Goal: Check status

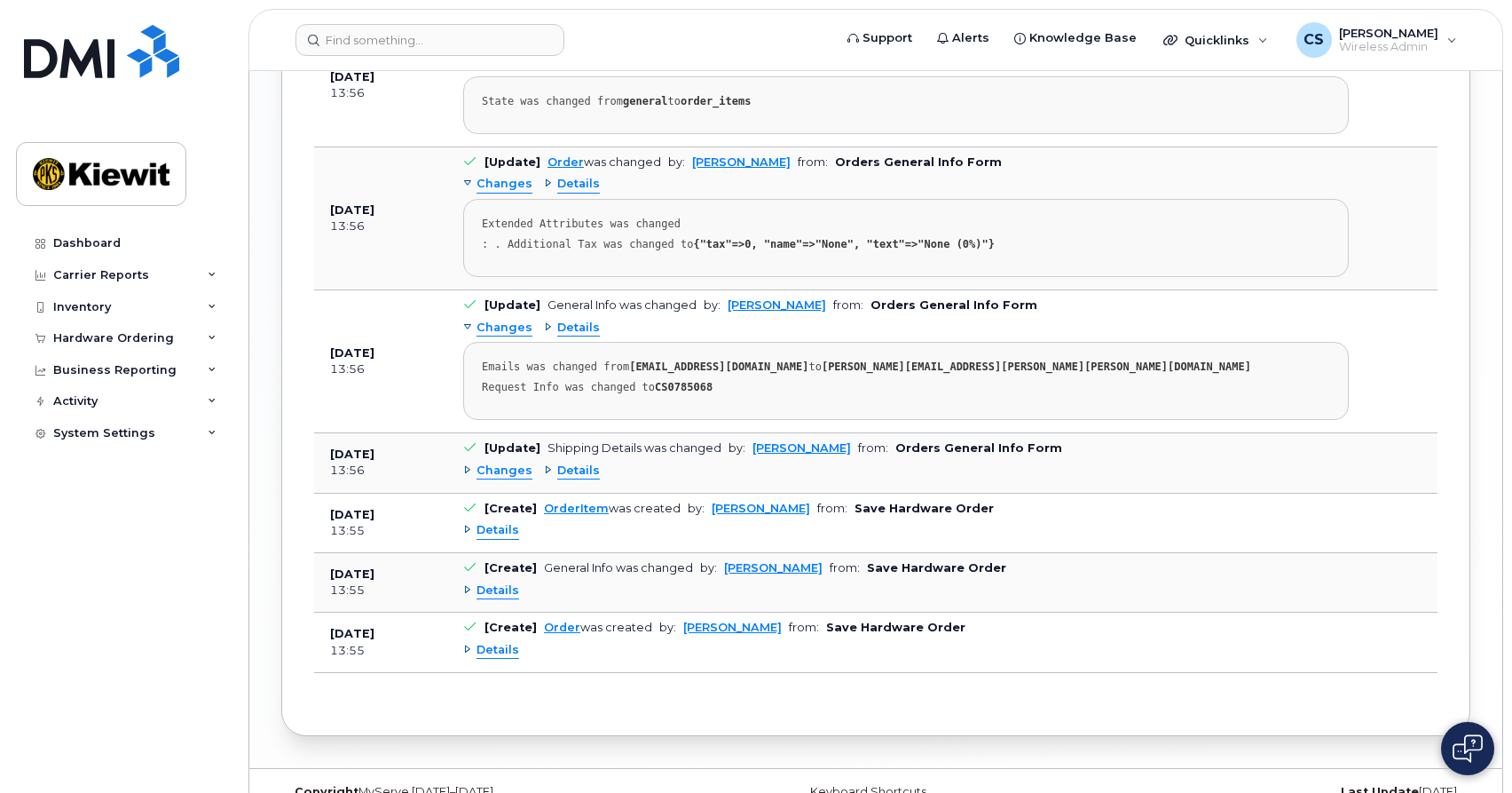
scroll to position [2378, 0]
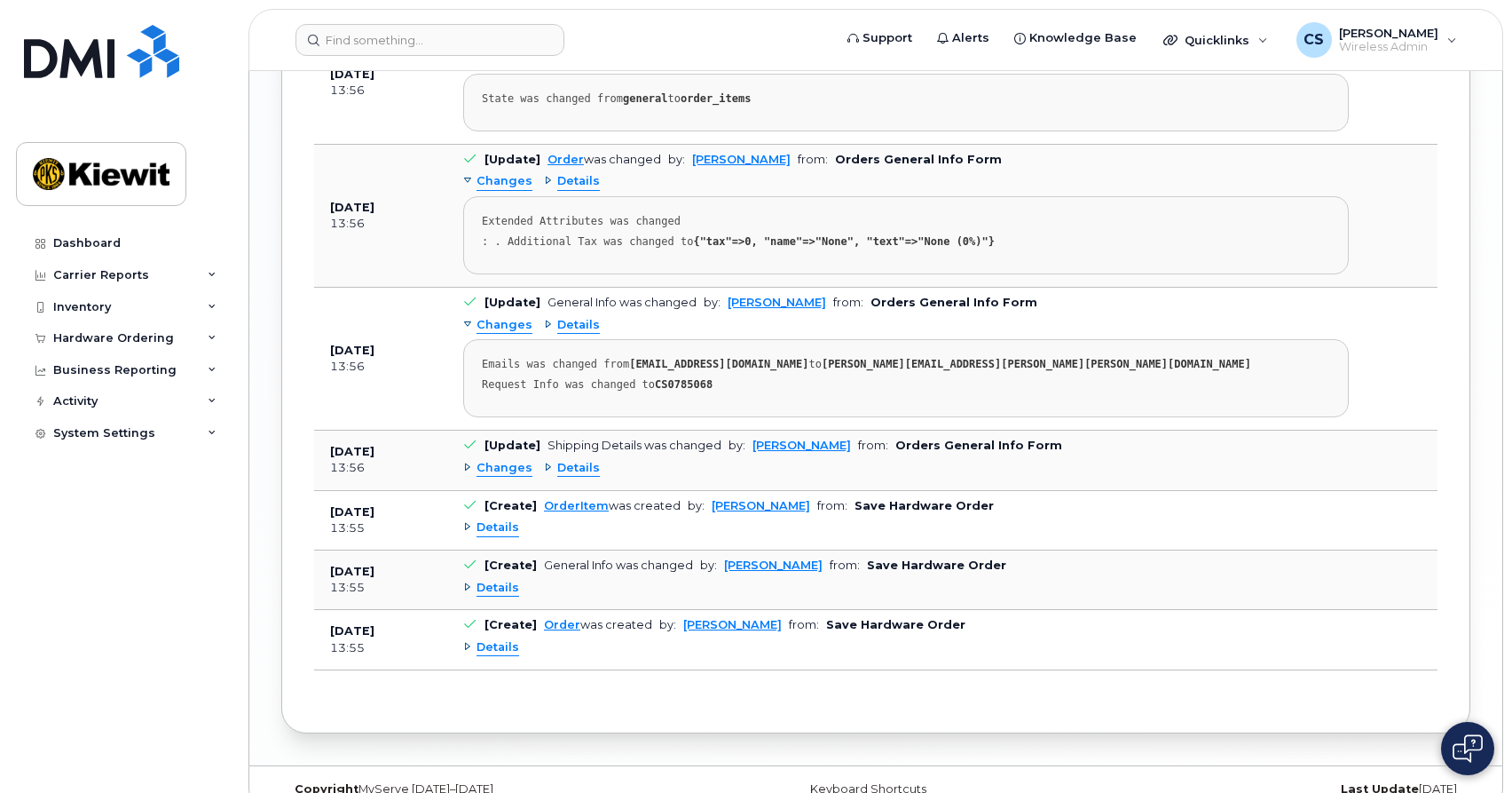
click at [502, 655] on span "Details" at bounding box center [498, 647] width 43 height 17
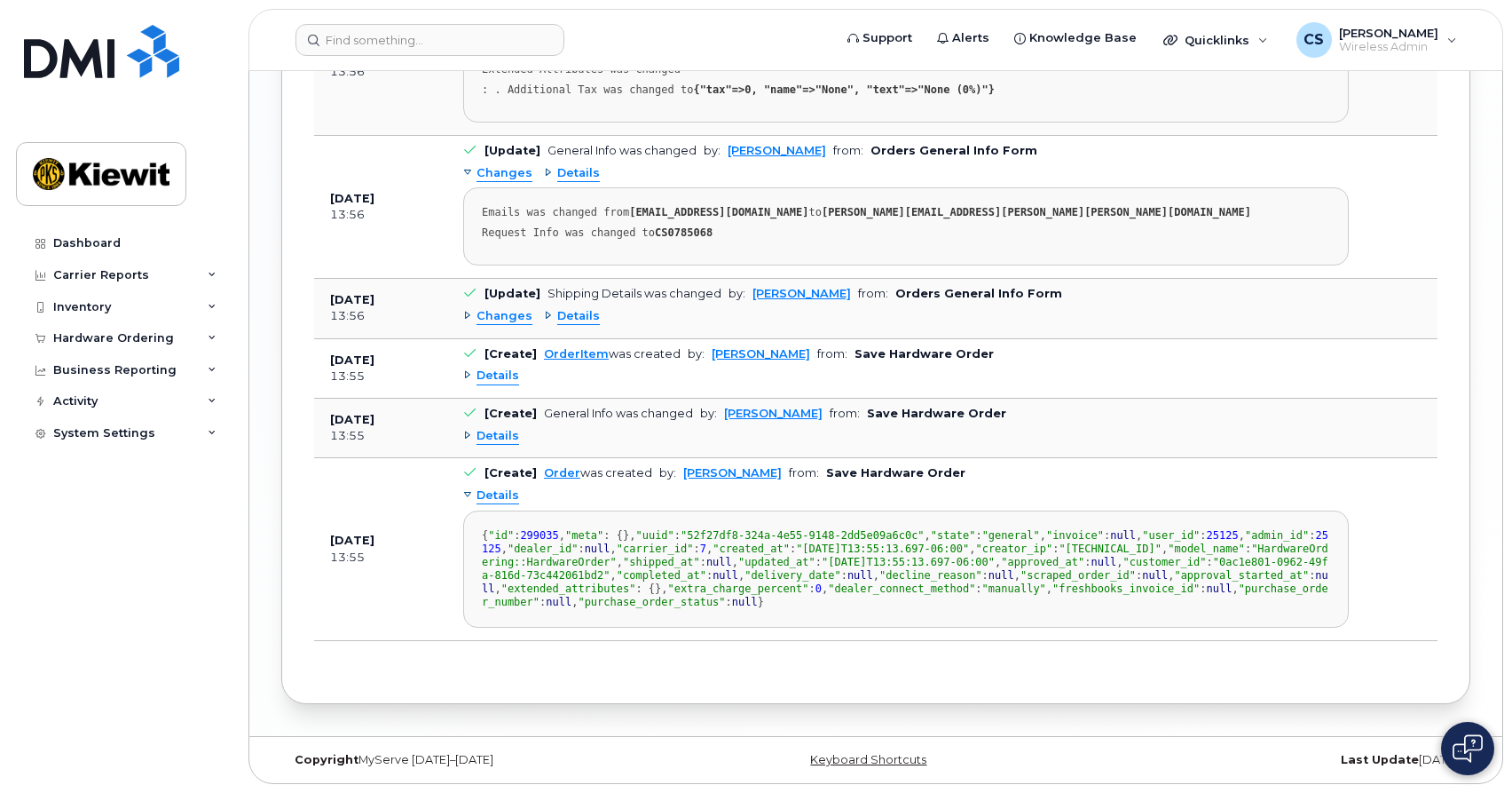
scroll to position [2679, 0]
click at [497, 428] on span "Details" at bounding box center [498, 436] width 43 height 17
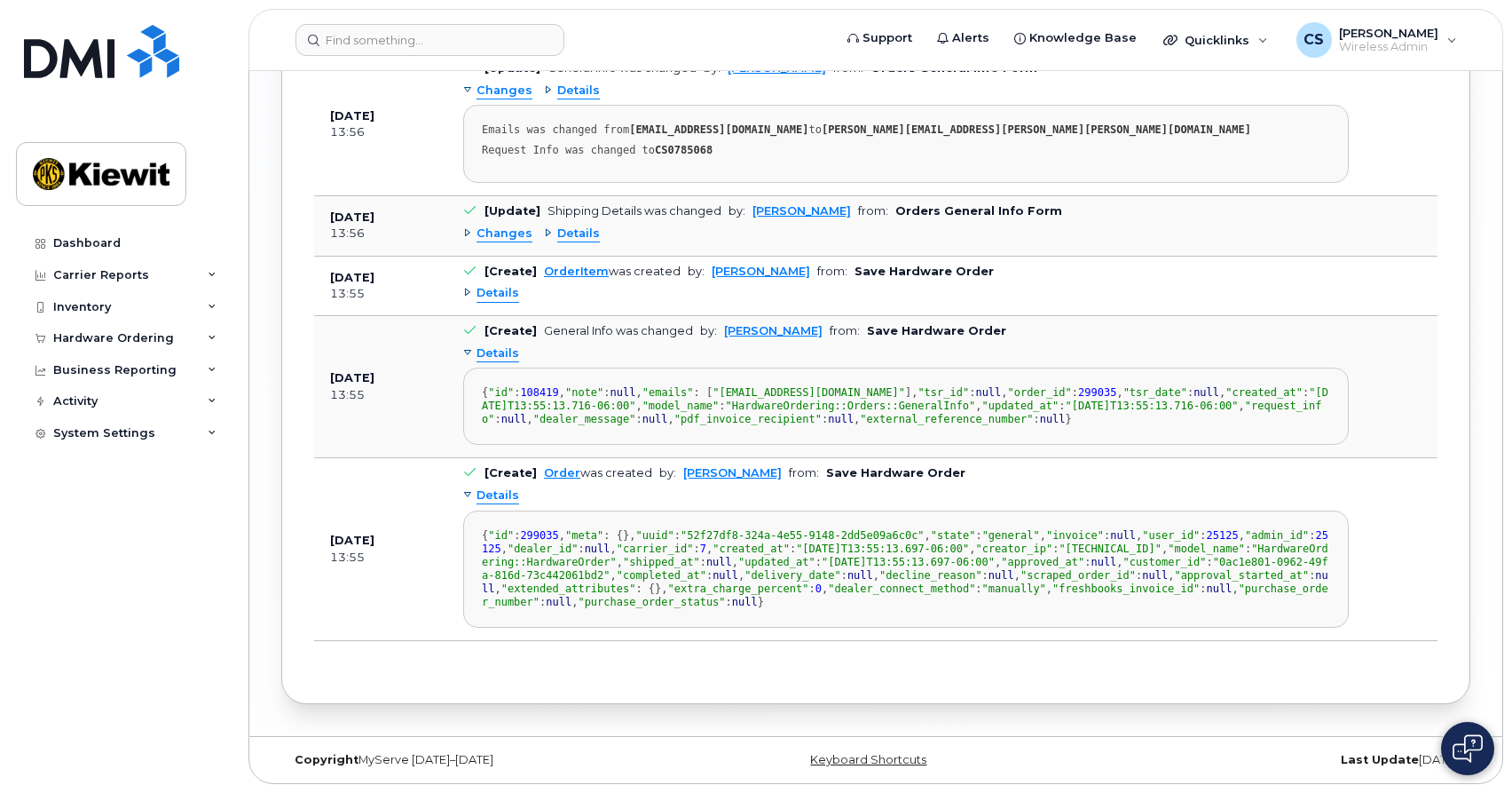
click at [504, 285] on span "Details" at bounding box center [498, 293] width 43 height 17
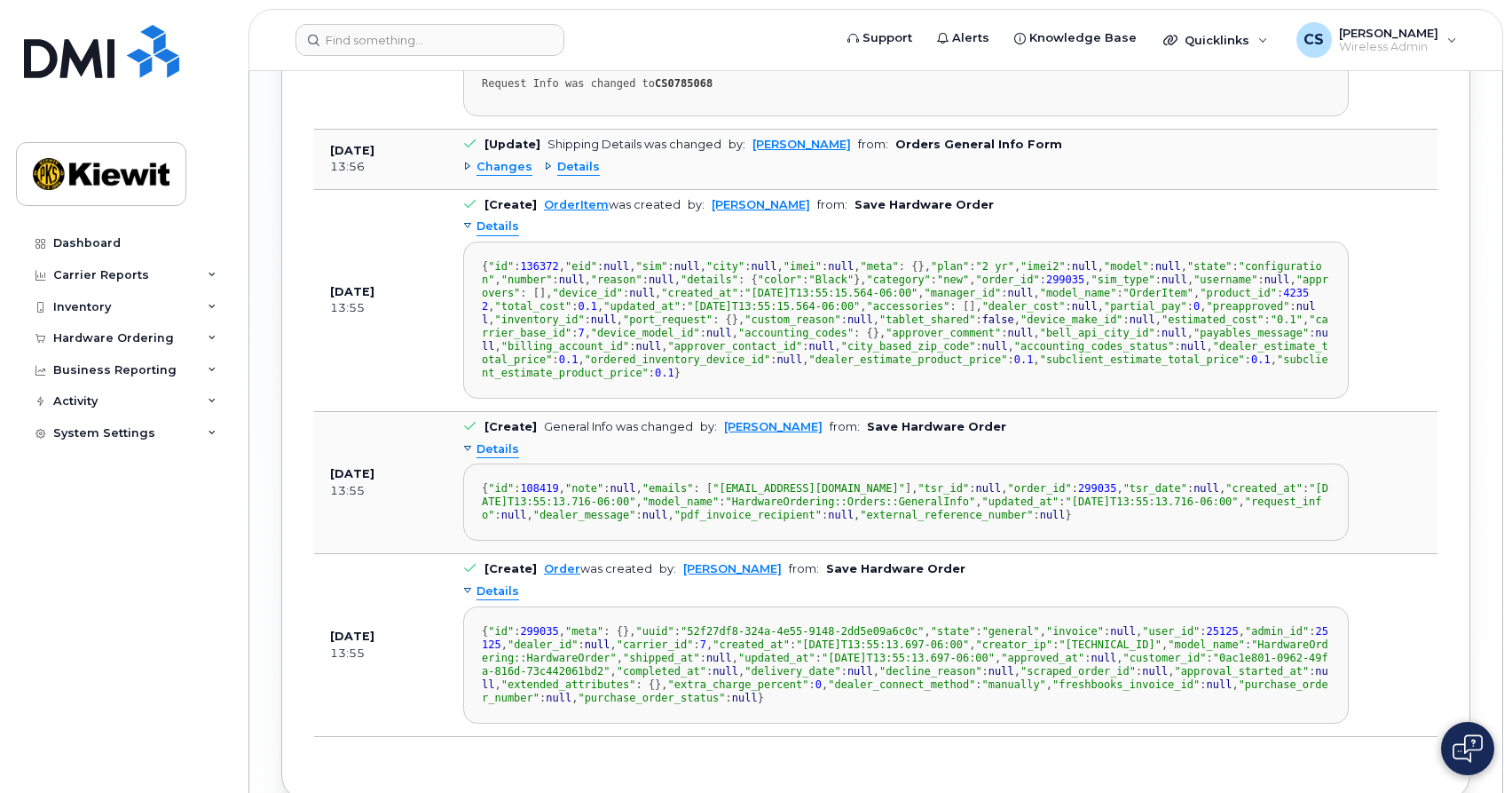
scroll to position [0, 0]
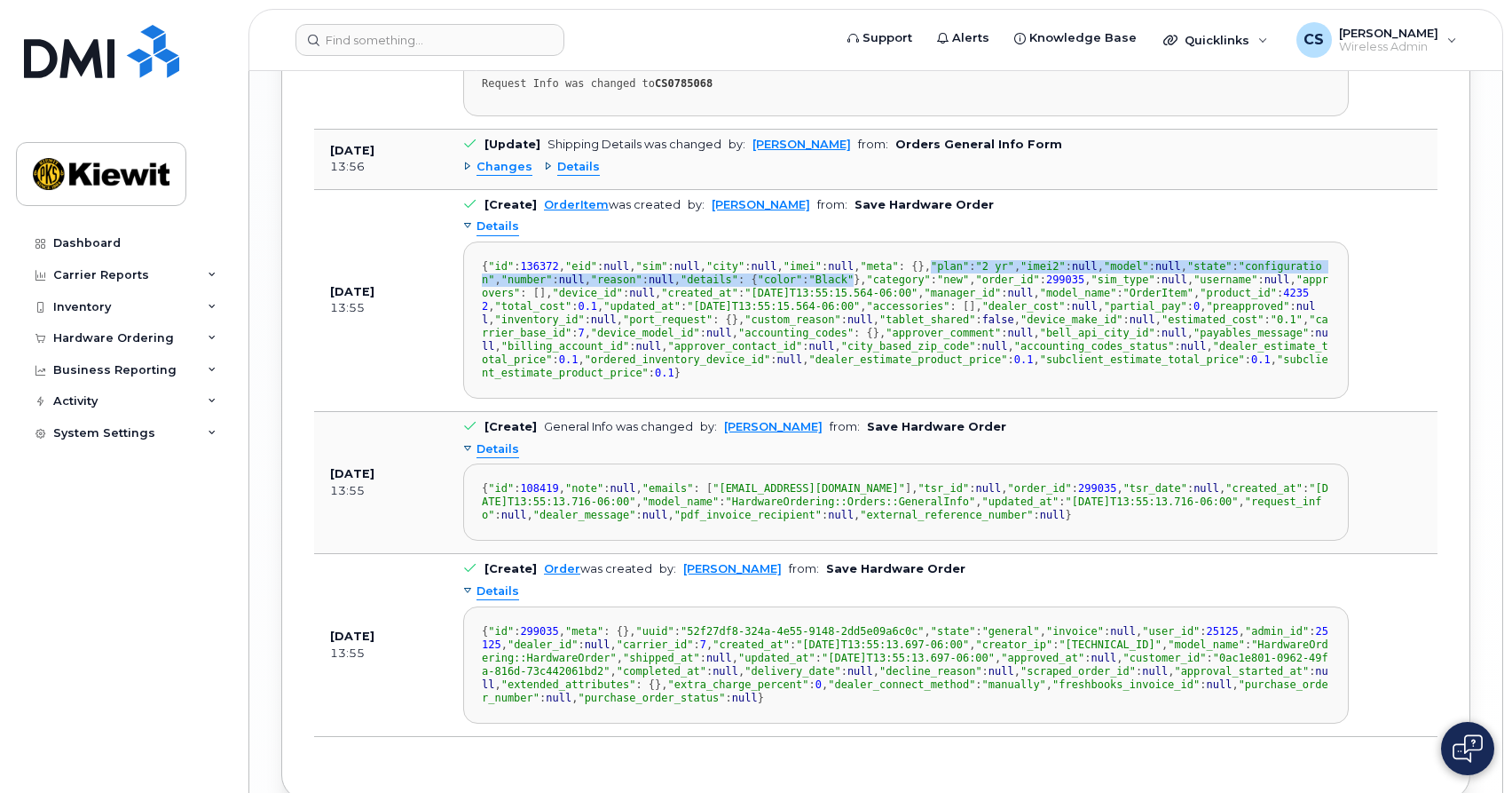
drag, startPoint x: 612, startPoint y: 458, endPoint x: 495, endPoint y: 361, distance: 152.0
click at [495, 360] on div "{ "id" : 136372 , "eid" : null , "sim" : null , "city" : null , "imei" : null ,…" at bounding box center [905, 320] width 848 height 119
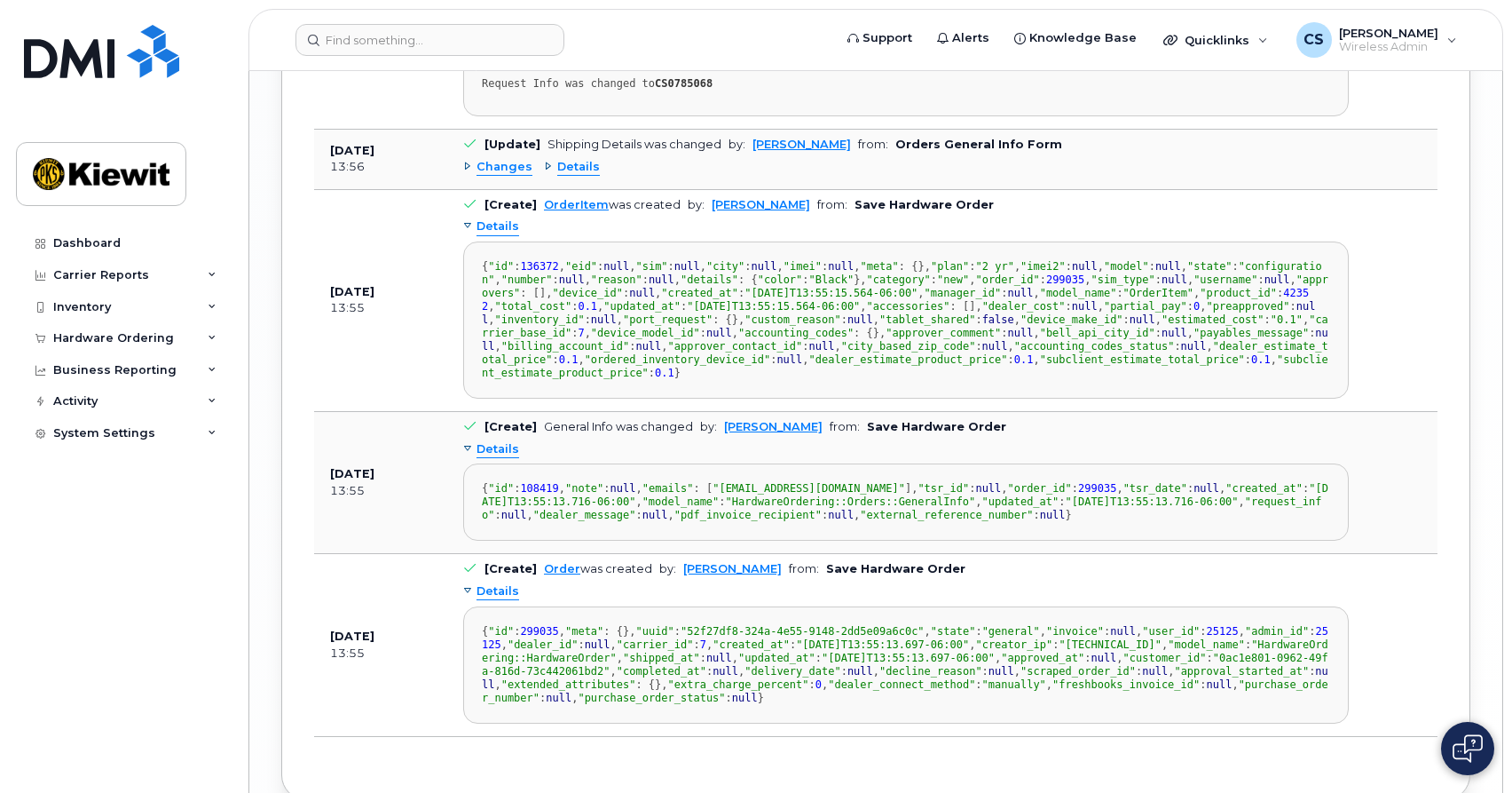
click at [520, 166] on span "Changes" at bounding box center [504, 166] width 56 height 17
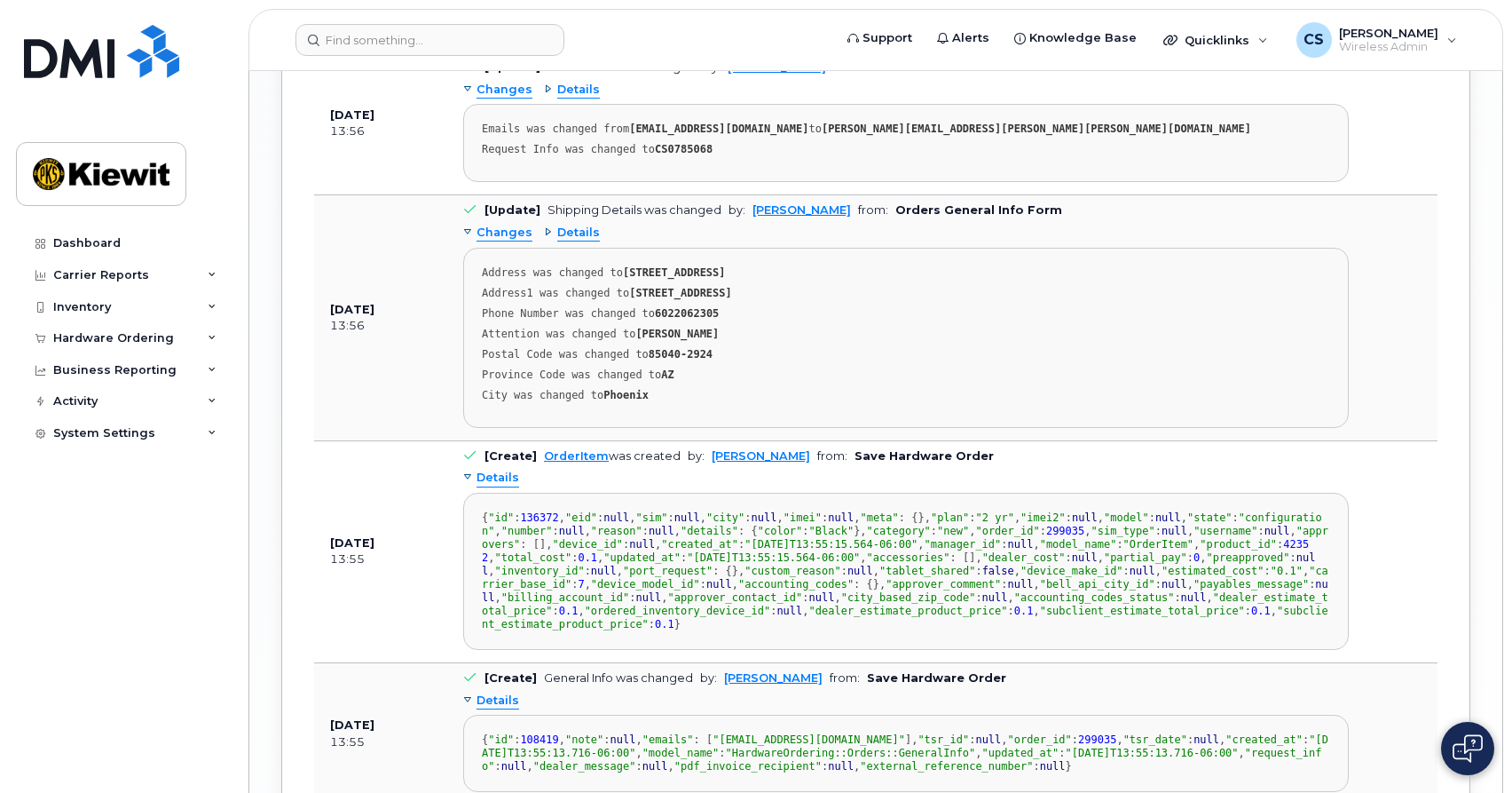
scroll to position [2608, 0]
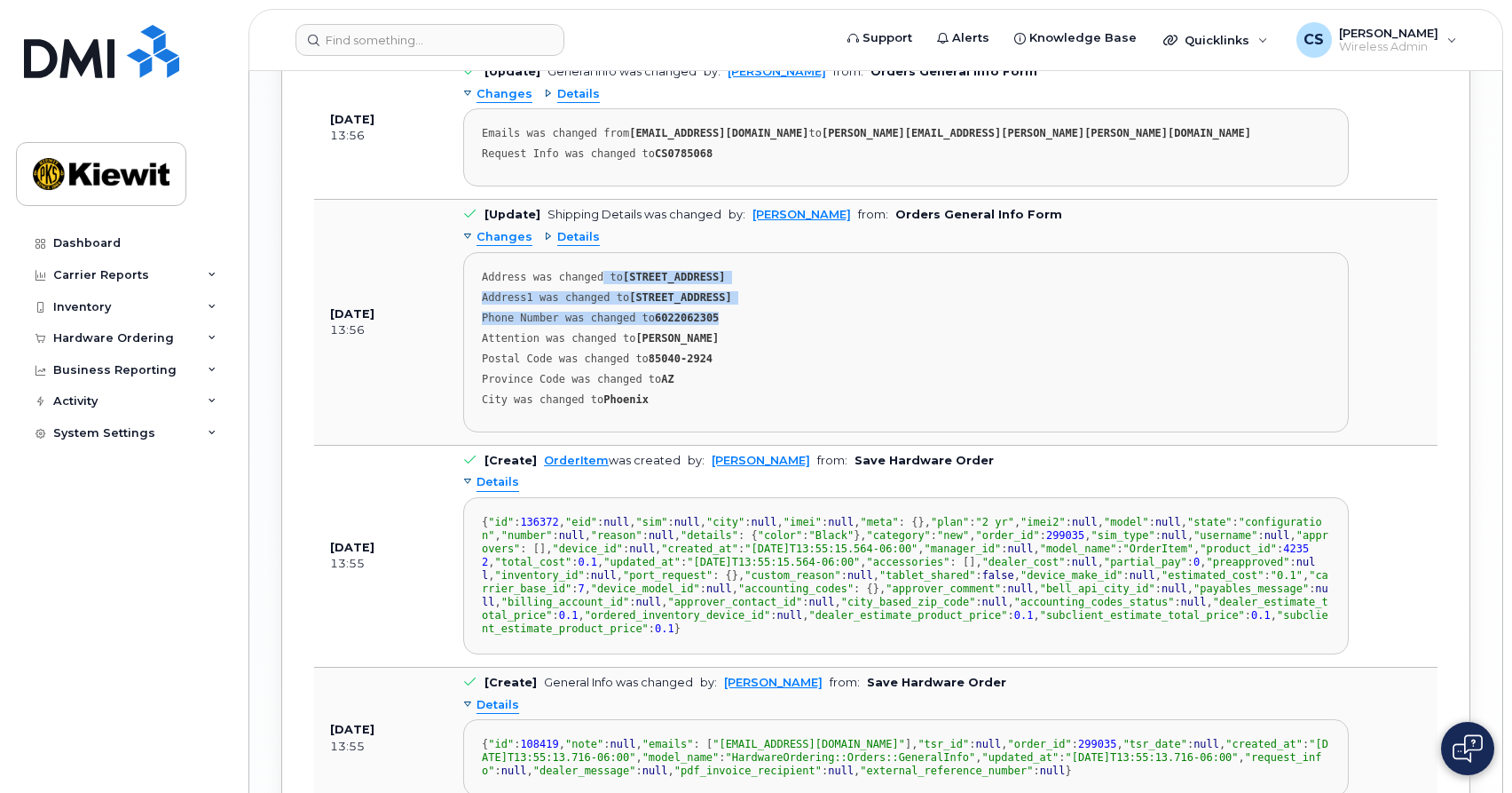
drag, startPoint x: 605, startPoint y: 272, endPoint x: 847, endPoint y: 322, distance: 247.1
click at [847, 323] on pre "Address was changed to 3888 E Broadway Rd PHOENIX AZ 85040-2924 UNITED STATES A…" at bounding box center [905, 343] width 886 height 180
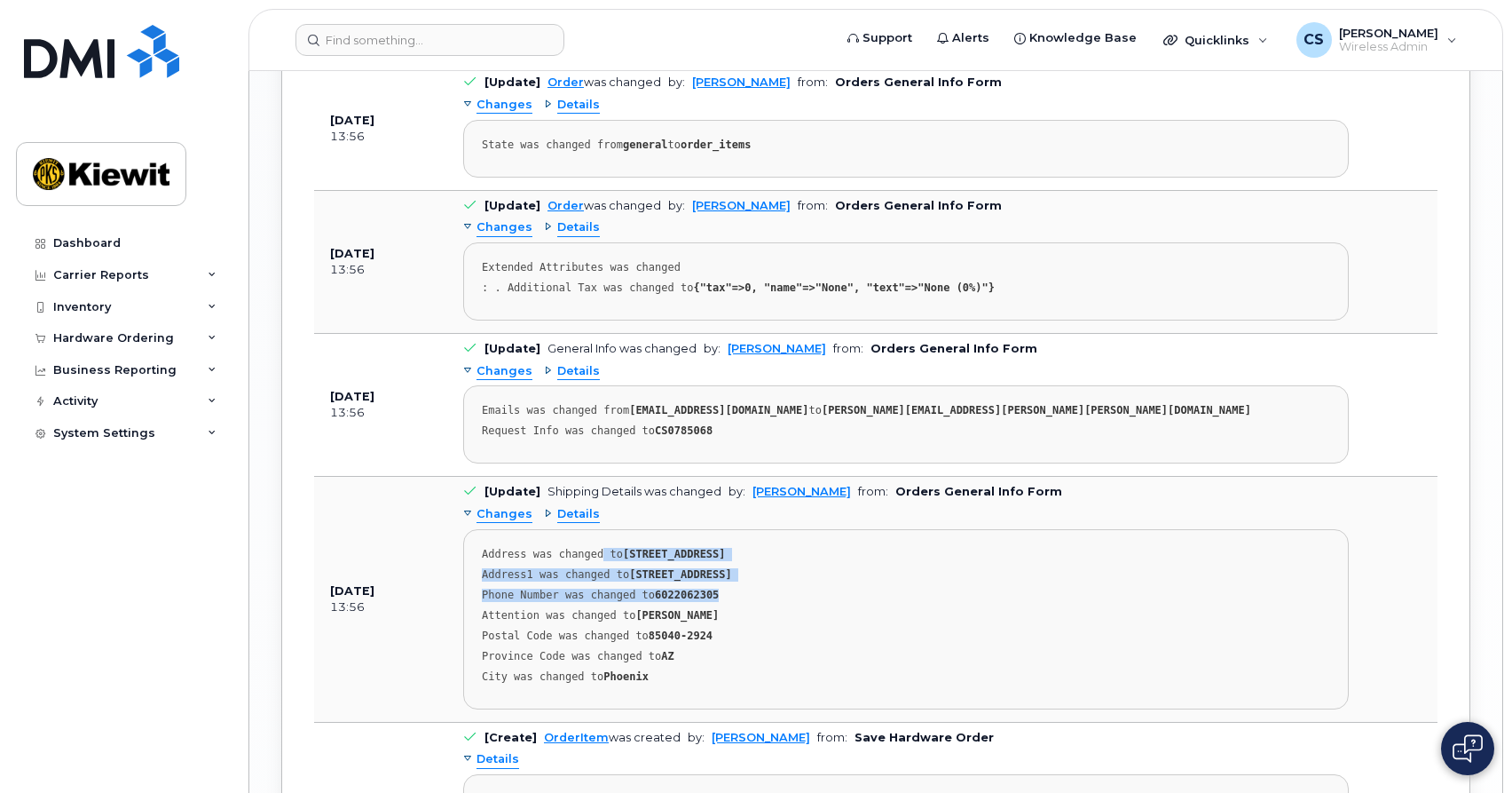
scroll to position [2331, 0]
click at [508, 375] on span "Changes" at bounding box center [504, 372] width 56 height 17
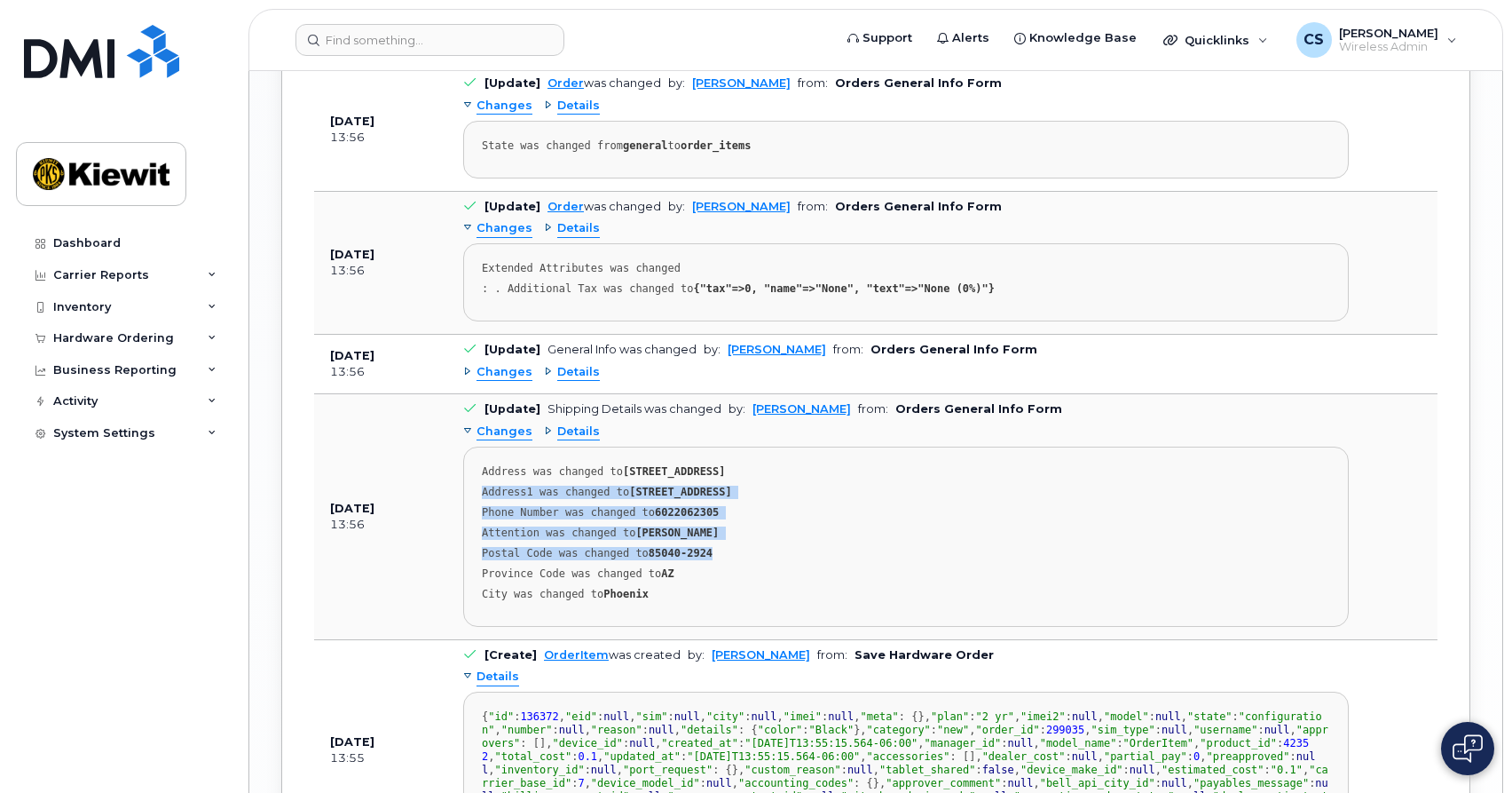
drag, startPoint x: 560, startPoint y: 479, endPoint x: 802, endPoint y: 551, distance: 252.5
click at [803, 551] on pre "Address was changed to 3888 E Broadway Rd PHOENIX AZ 85040-2924 UNITED STATES A…" at bounding box center [905, 536] width 886 height 180
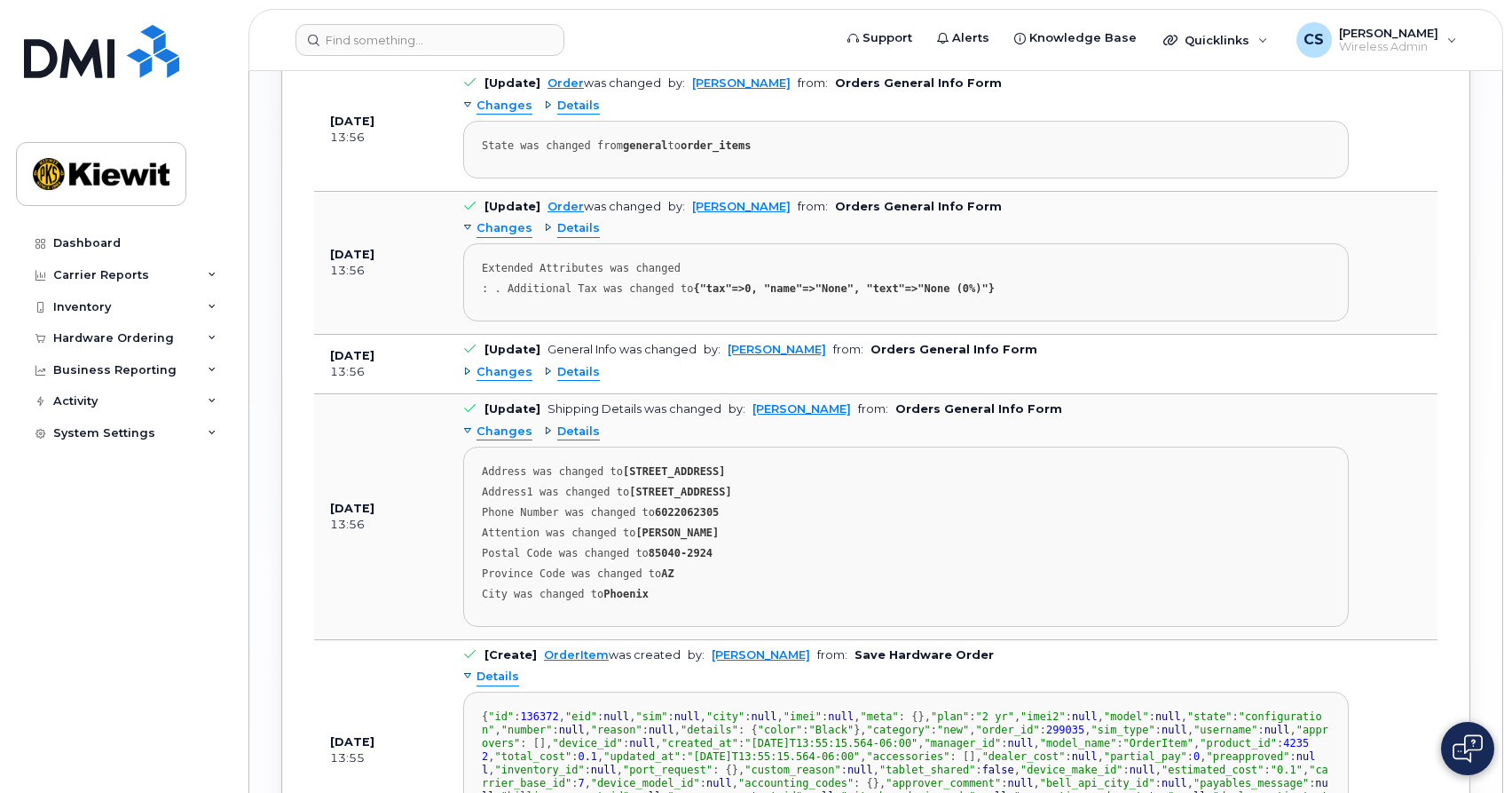
click at [515, 368] on span "Changes" at bounding box center [504, 372] width 56 height 17
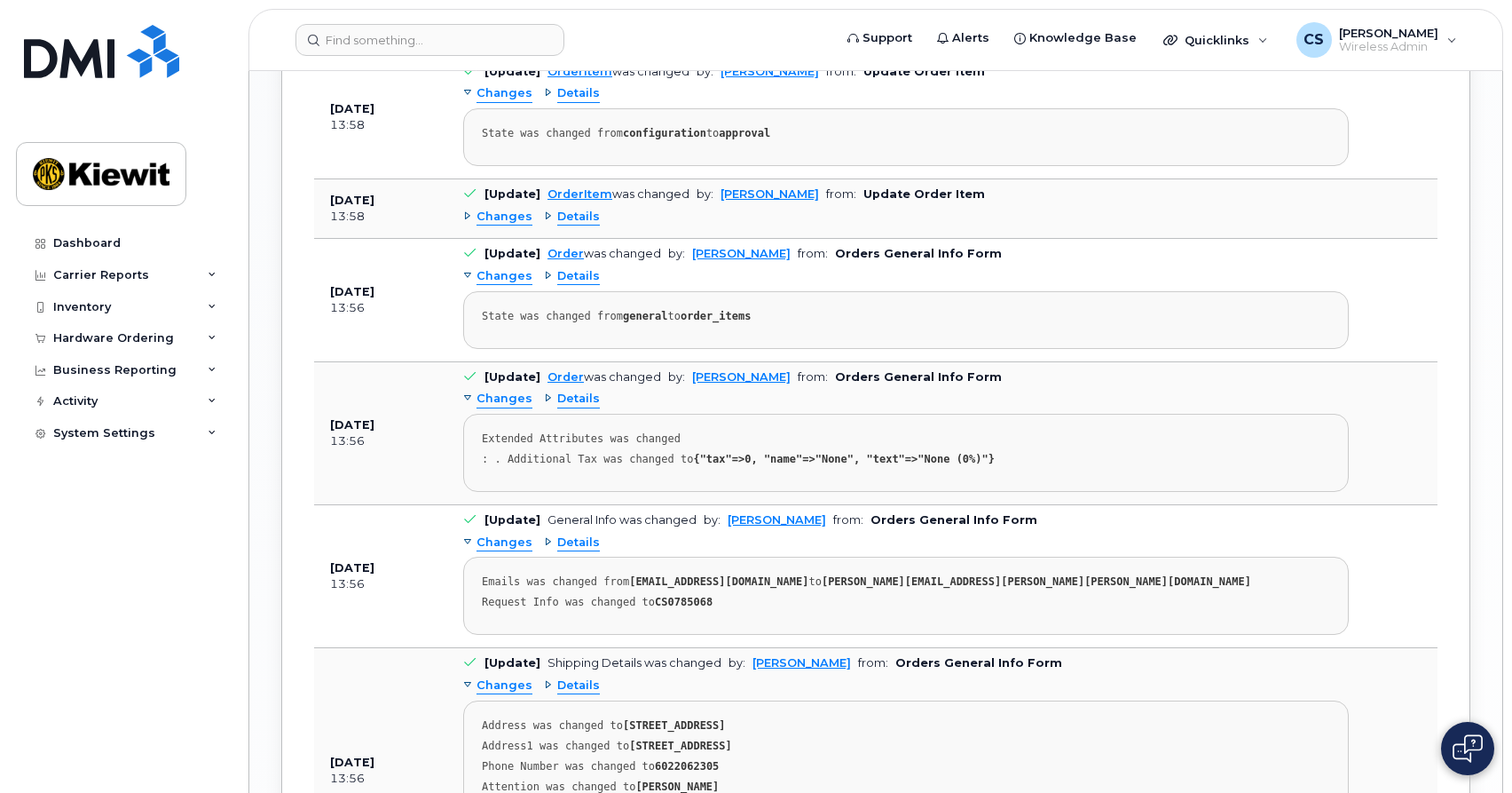
scroll to position [2145, 0]
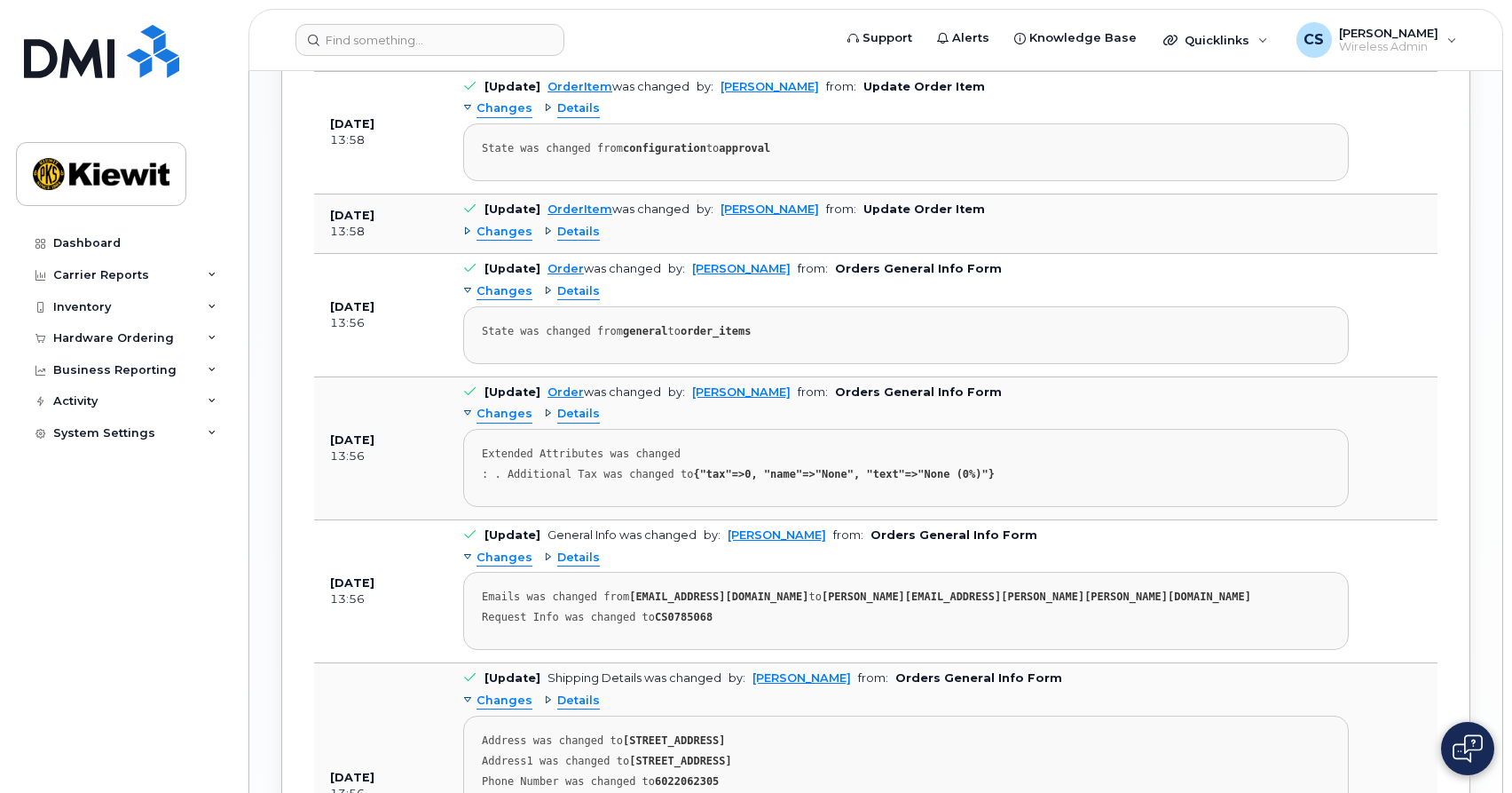
click at [503, 232] on span "Changes" at bounding box center [504, 232] width 56 height 17
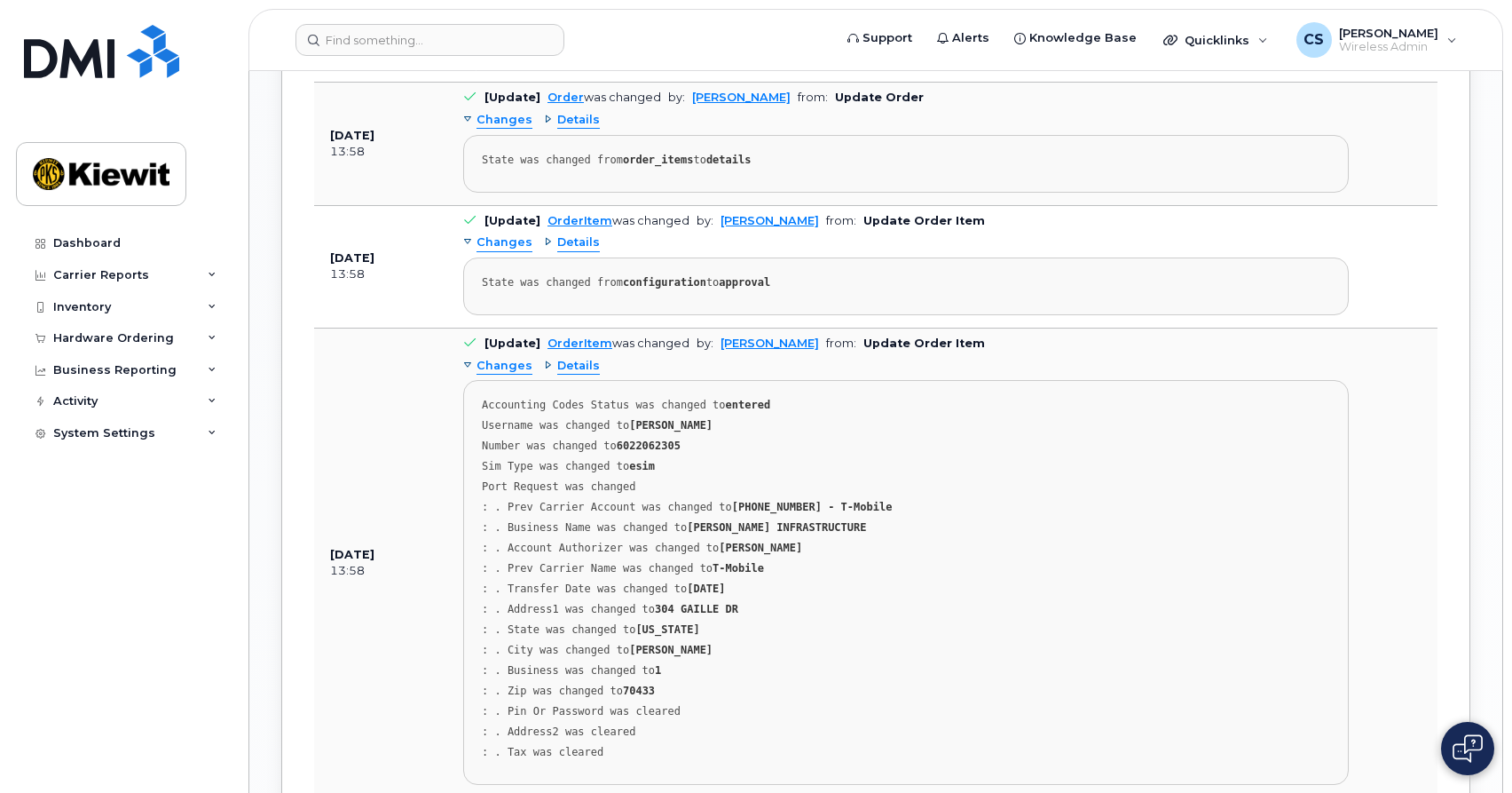
scroll to position [2002, 0]
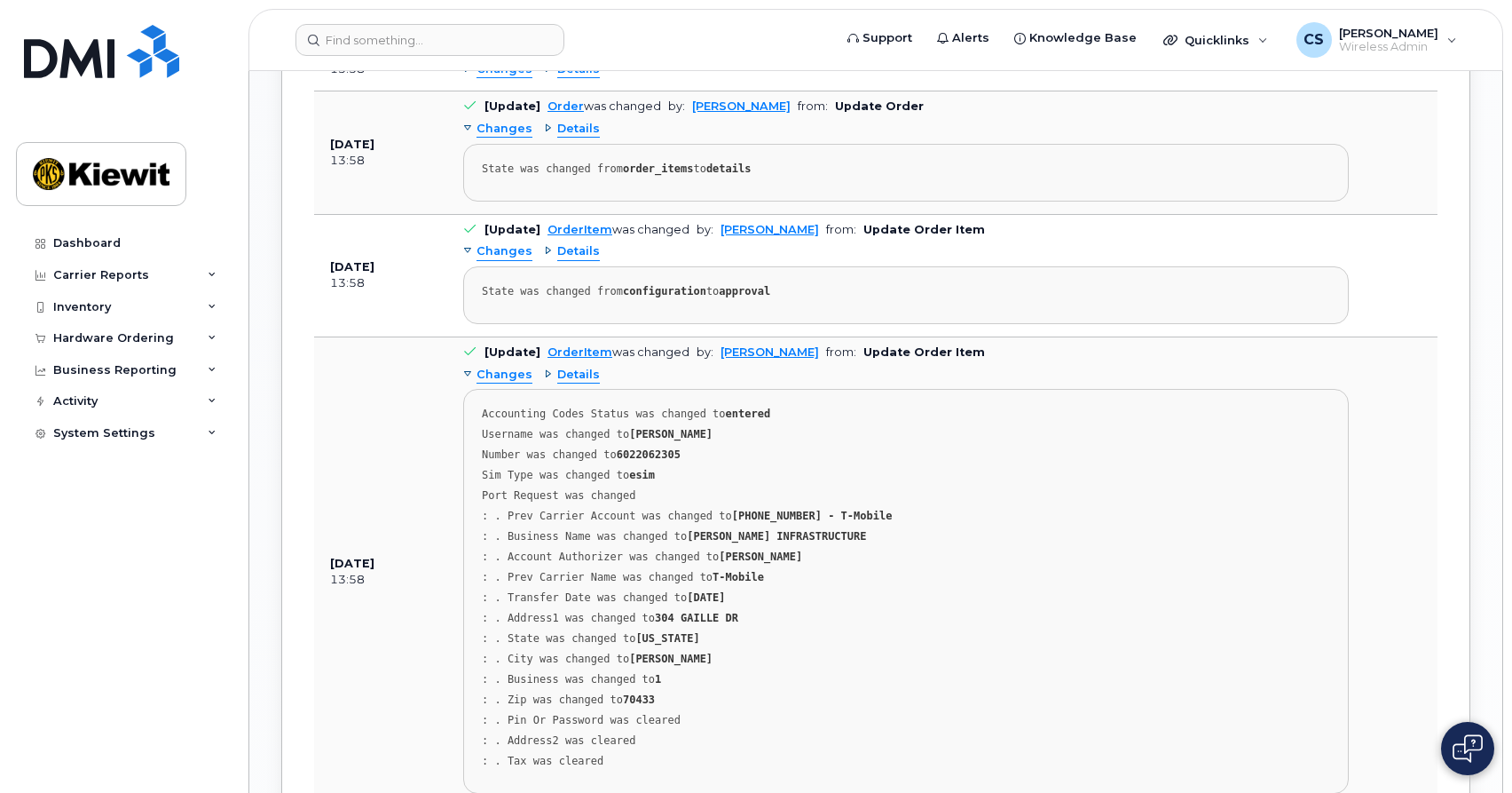
click at [505, 247] on span "Changes" at bounding box center [504, 251] width 56 height 17
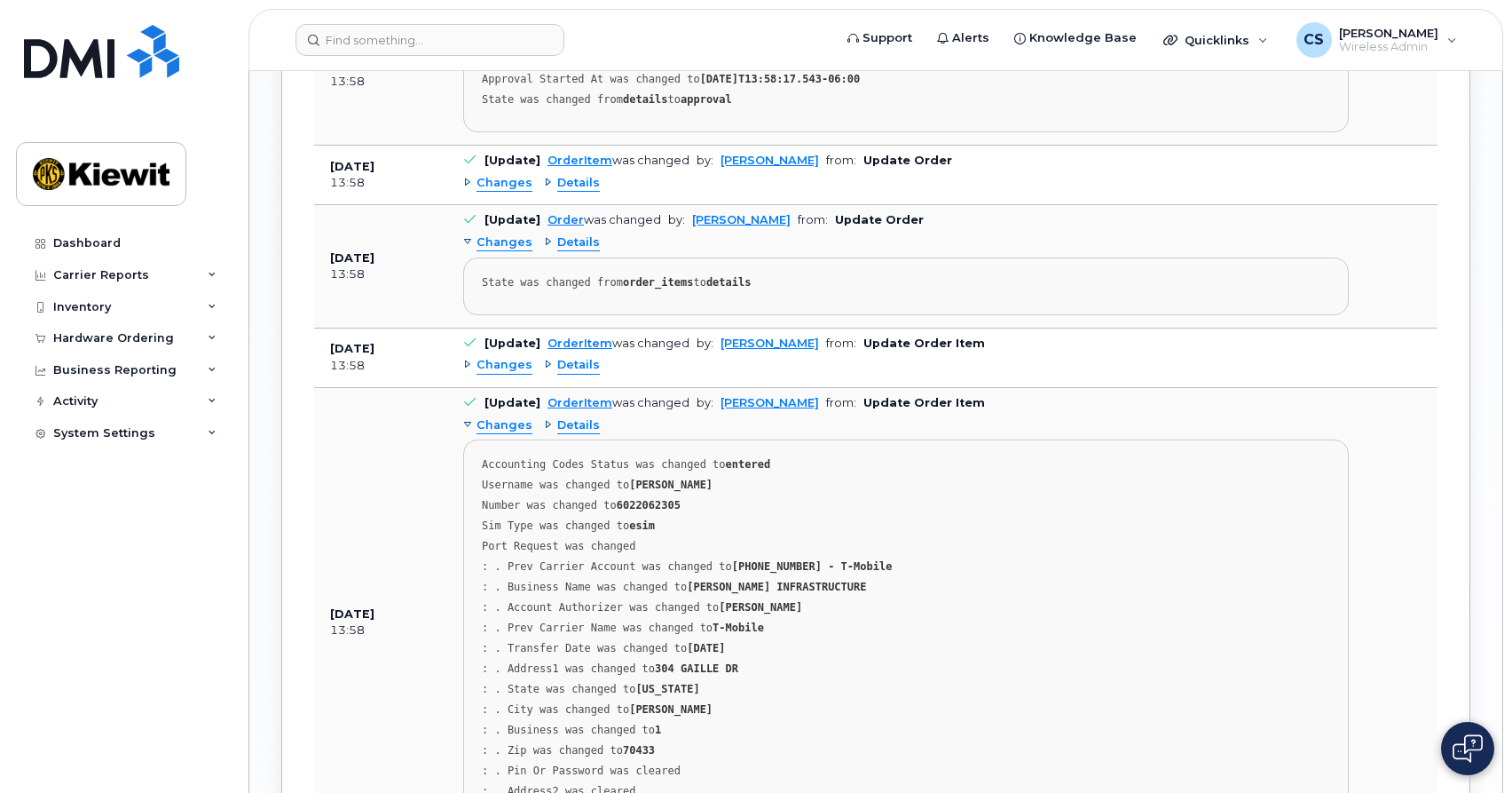
scroll to position [1872, 0]
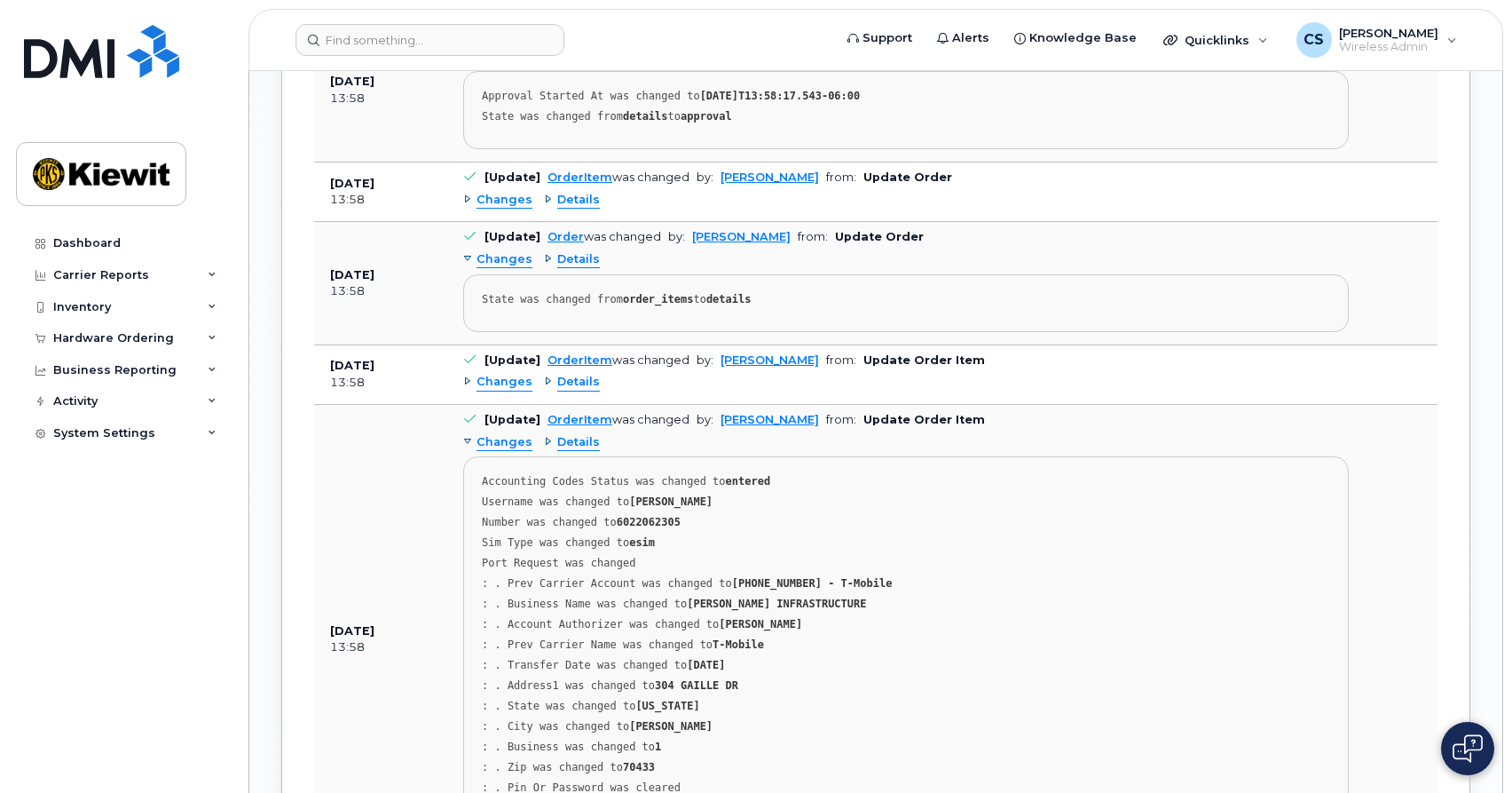
click at [501, 377] on span "Changes" at bounding box center [504, 382] width 56 height 17
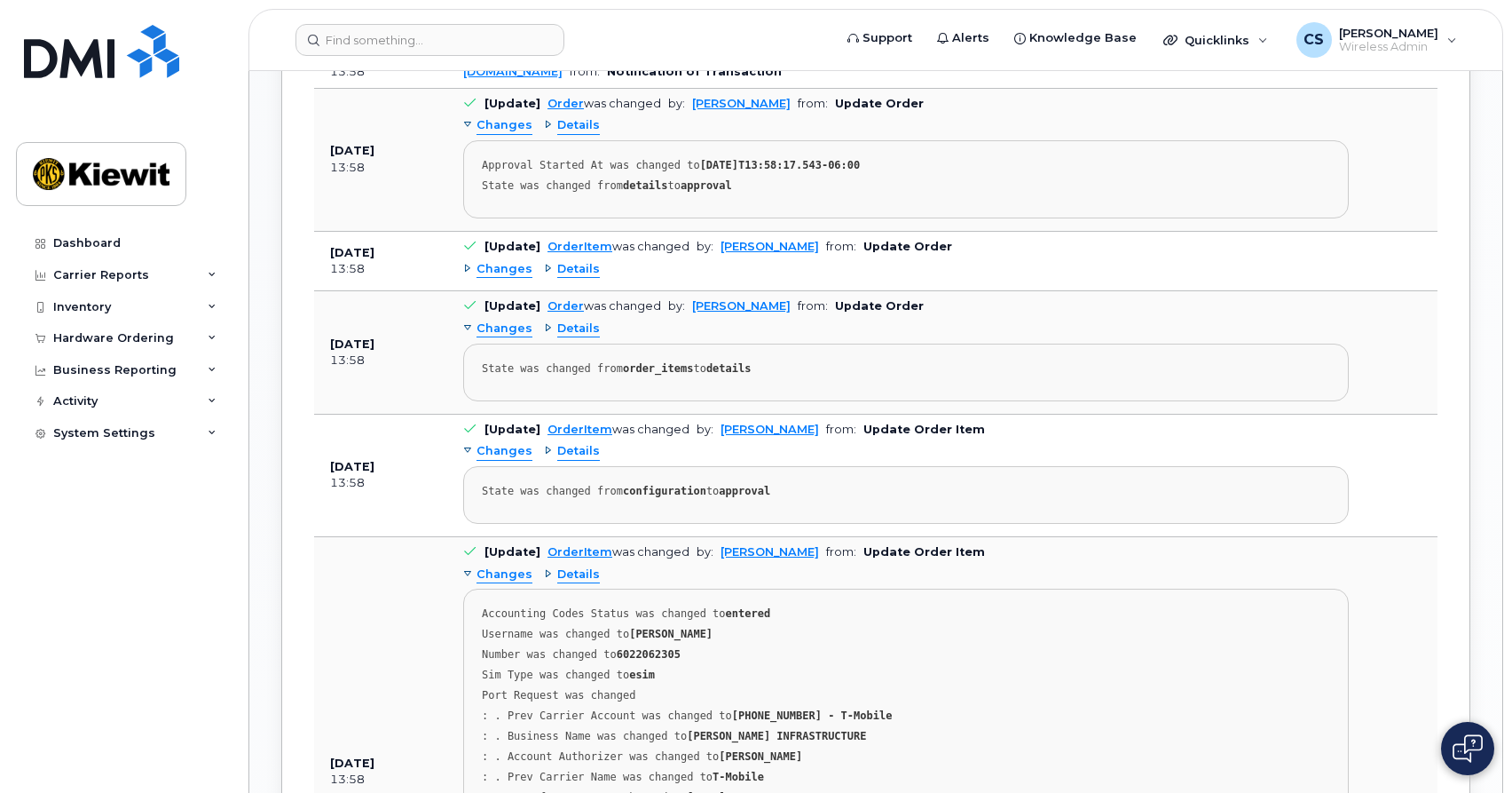
scroll to position [1781, 0]
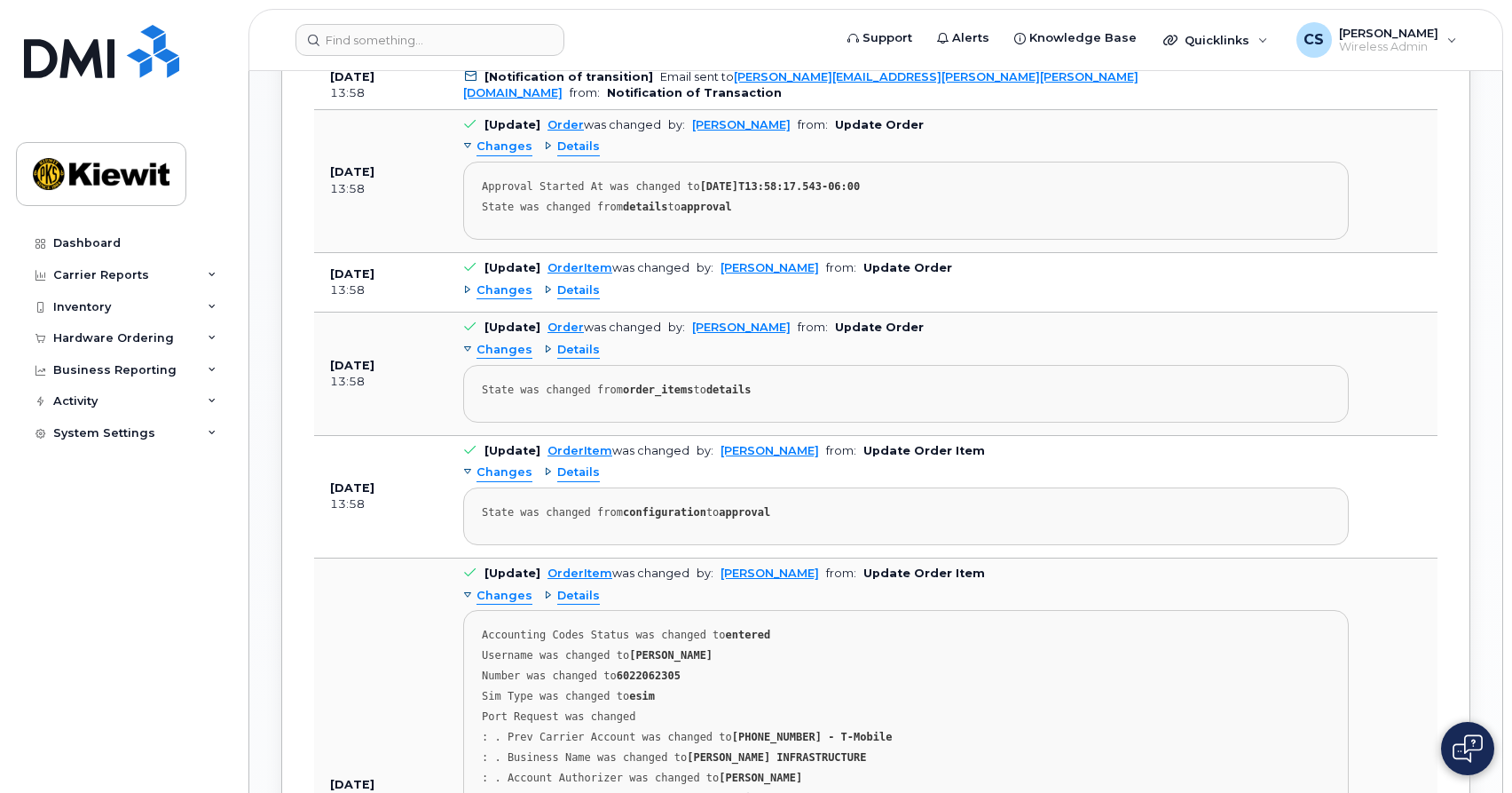
click at [513, 290] on span "Changes" at bounding box center [504, 290] width 56 height 17
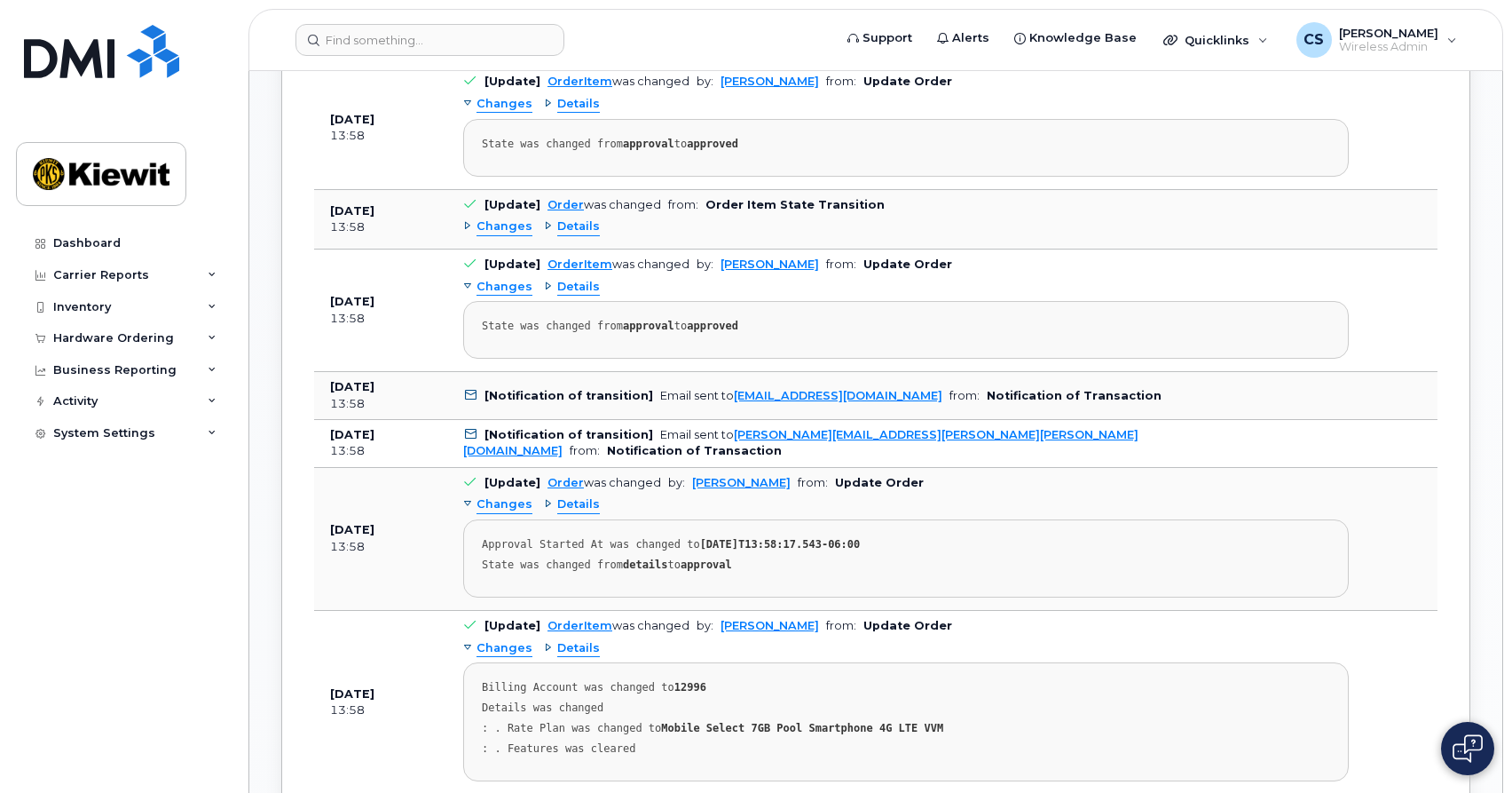
scroll to position [1425, 0]
click at [513, 290] on span "Changes" at bounding box center [504, 284] width 56 height 17
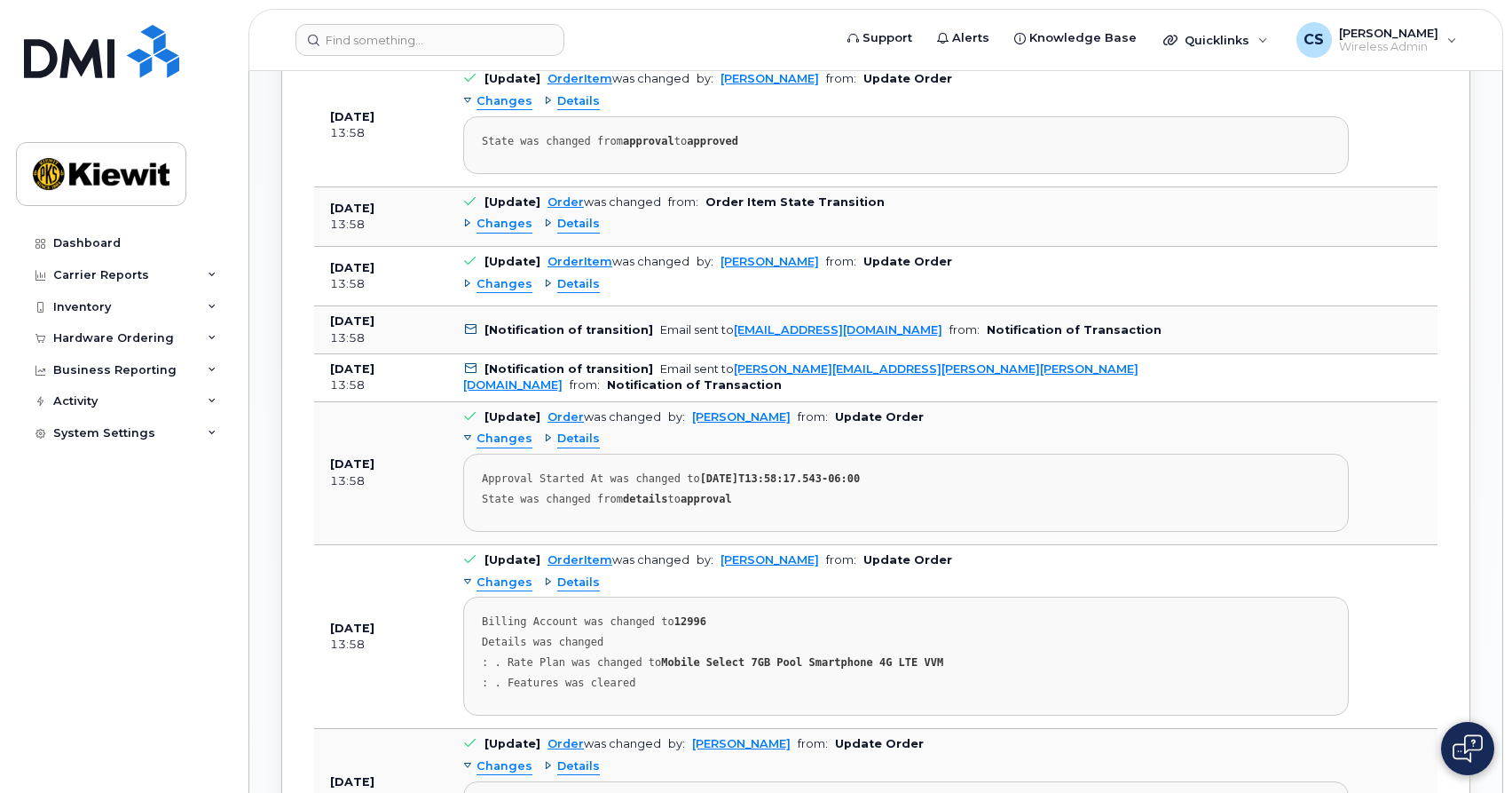
click at [513, 290] on span "Changes" at bounding box center [504, 284] width 56 height 17
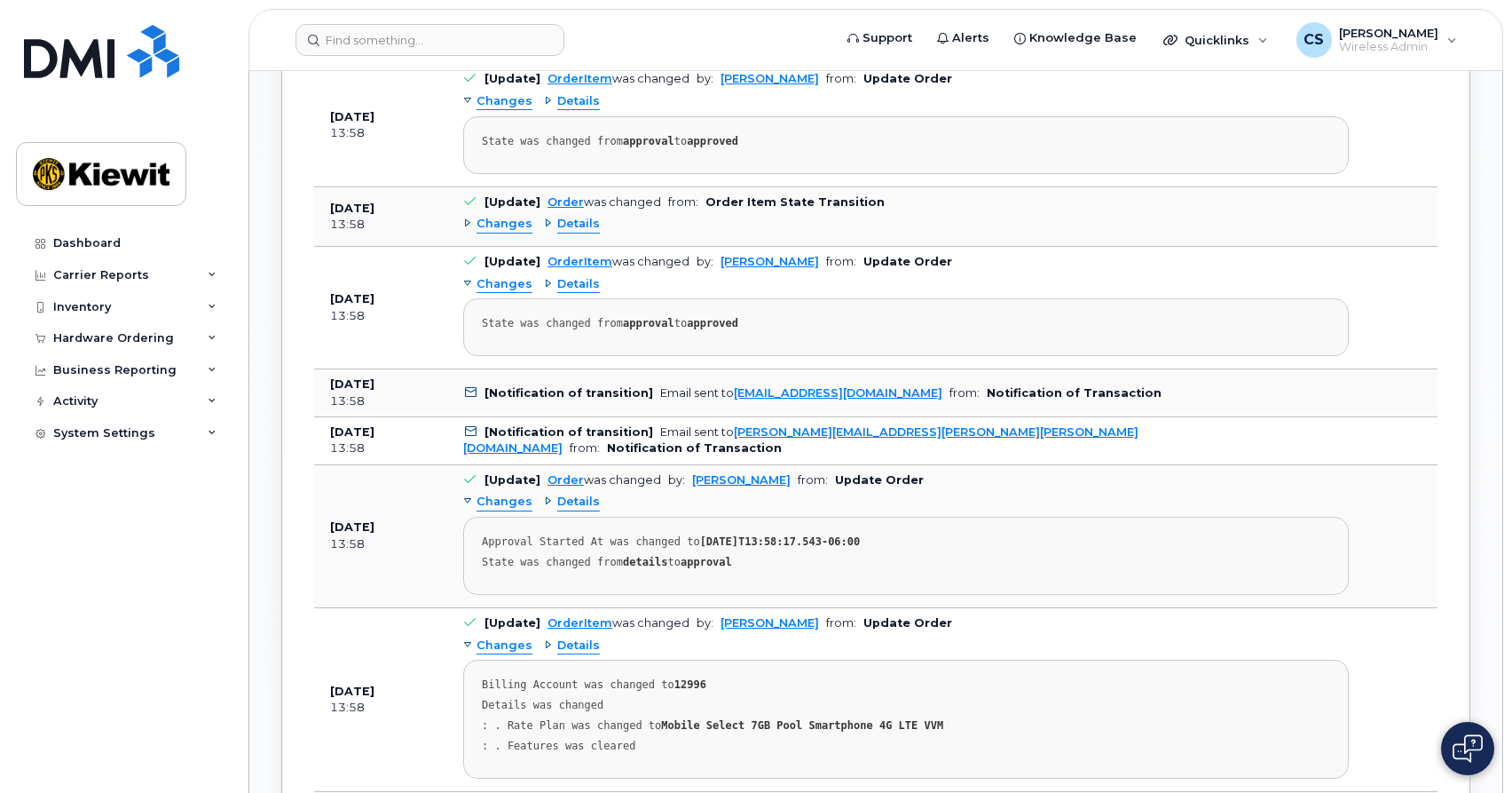
click at [517, 228] on span "Changes" at bounding box center [504, 223] width 56 height 17
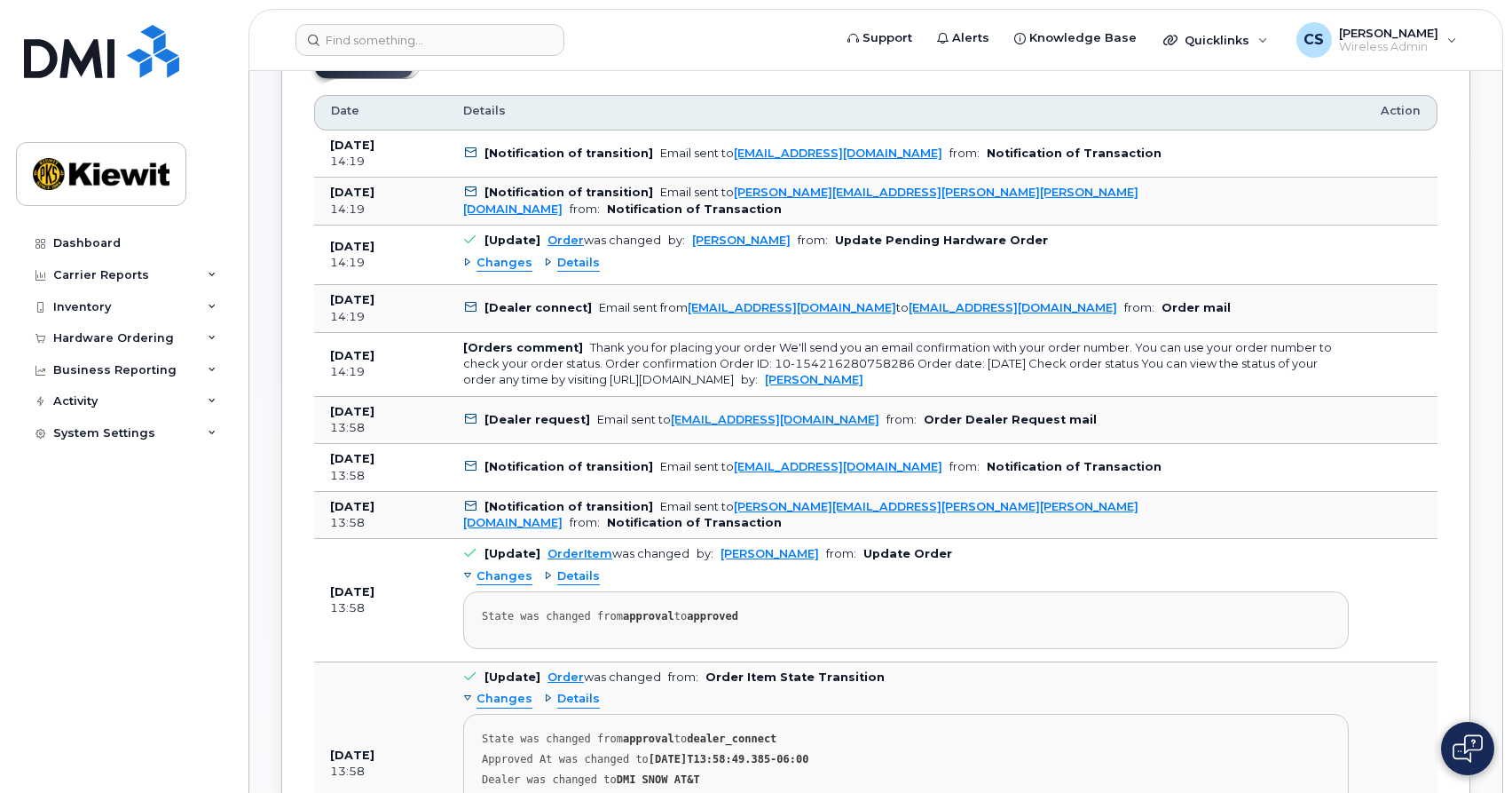
scroll to position [946, 0]
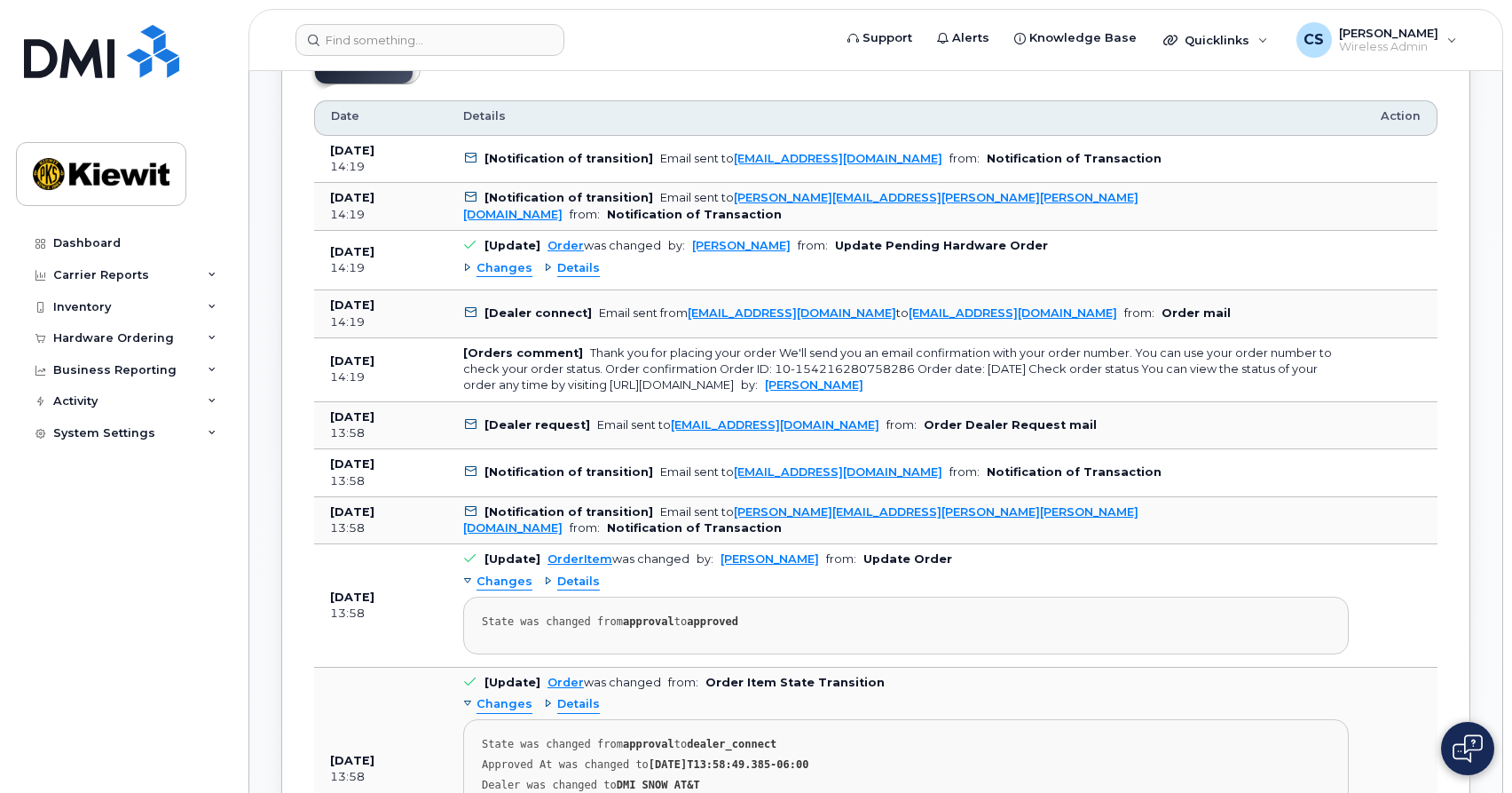
click at [503, 264] on span "Changes" at bounding box center [504, 268] width 56 height 17
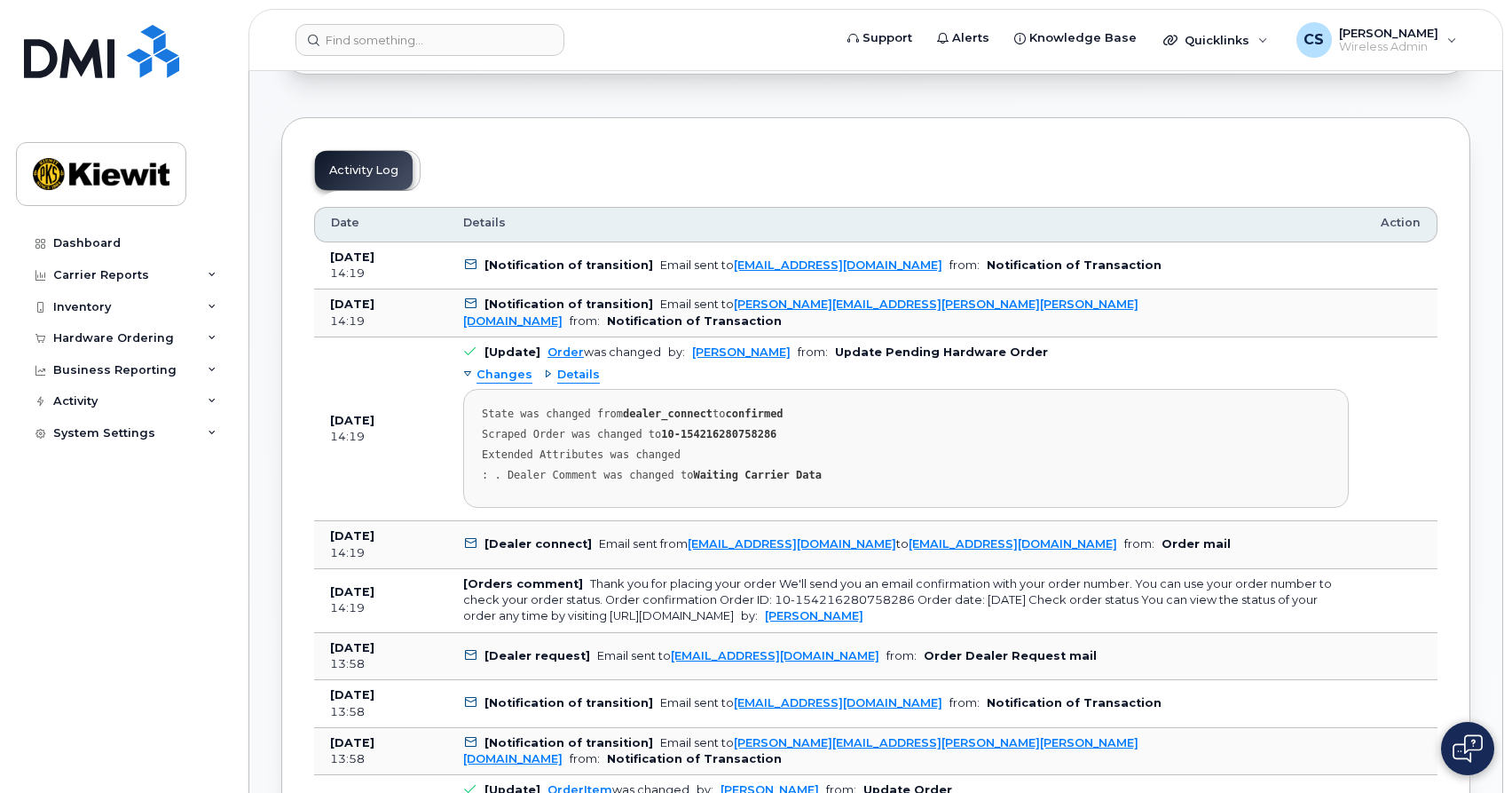
scroll to position [779, 0]
